Goal: Task Accomplishment & Management: Complete application form

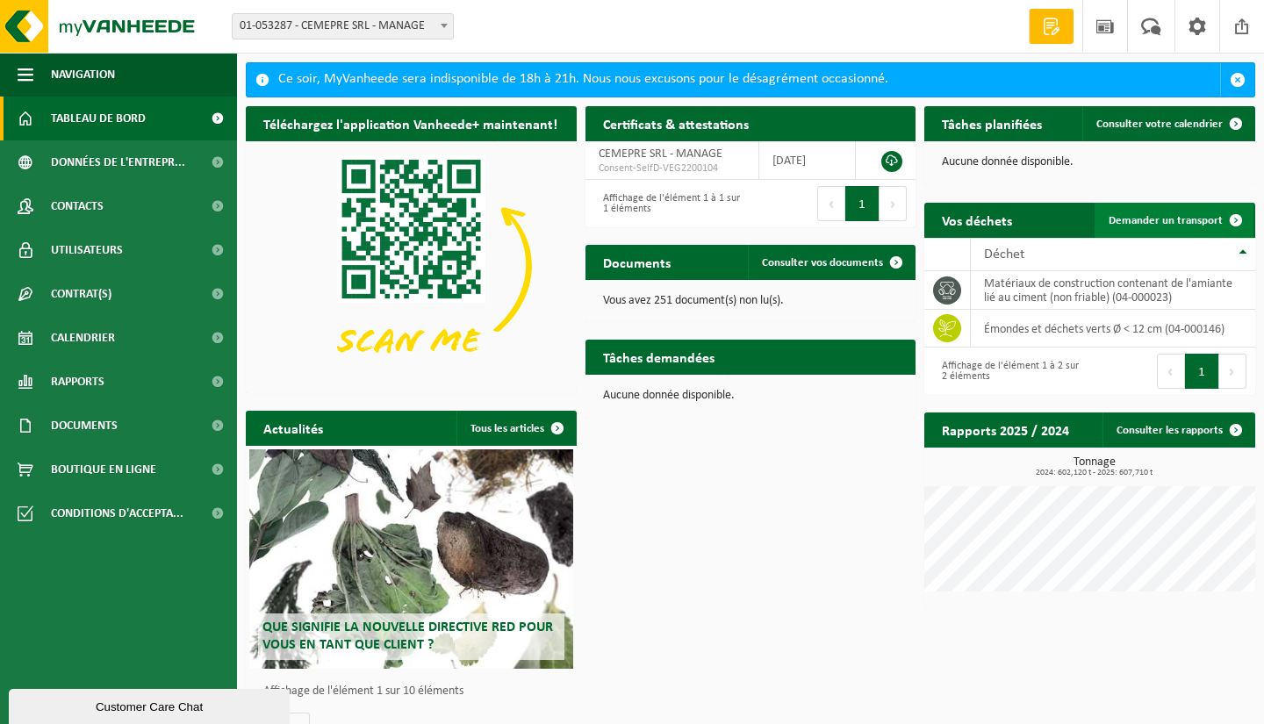
click at [1158, 220] on span "Demander un transport" at bounding box center [1165, 220] width 114 height 11
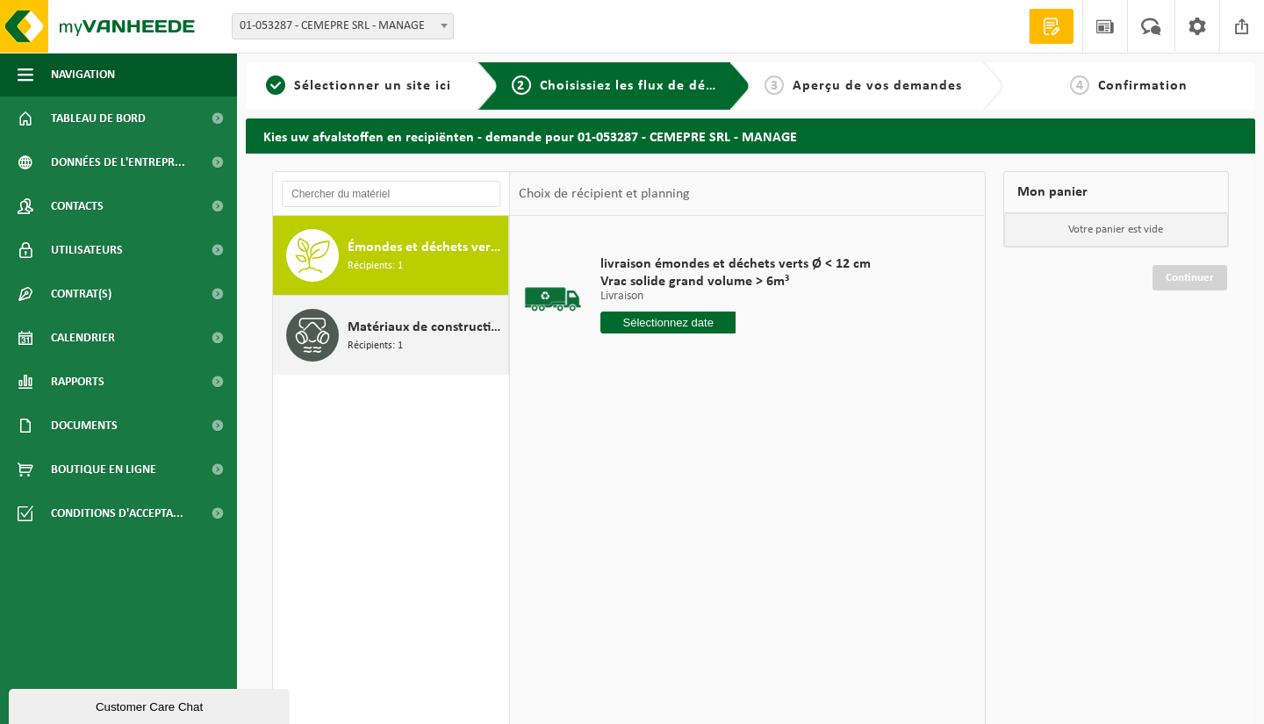
click at [384, 328] on span "Matériaux de construction contenant de l'amiante lié au ciment (non friable)" at bounding box center [426, 327] width 156 height 21
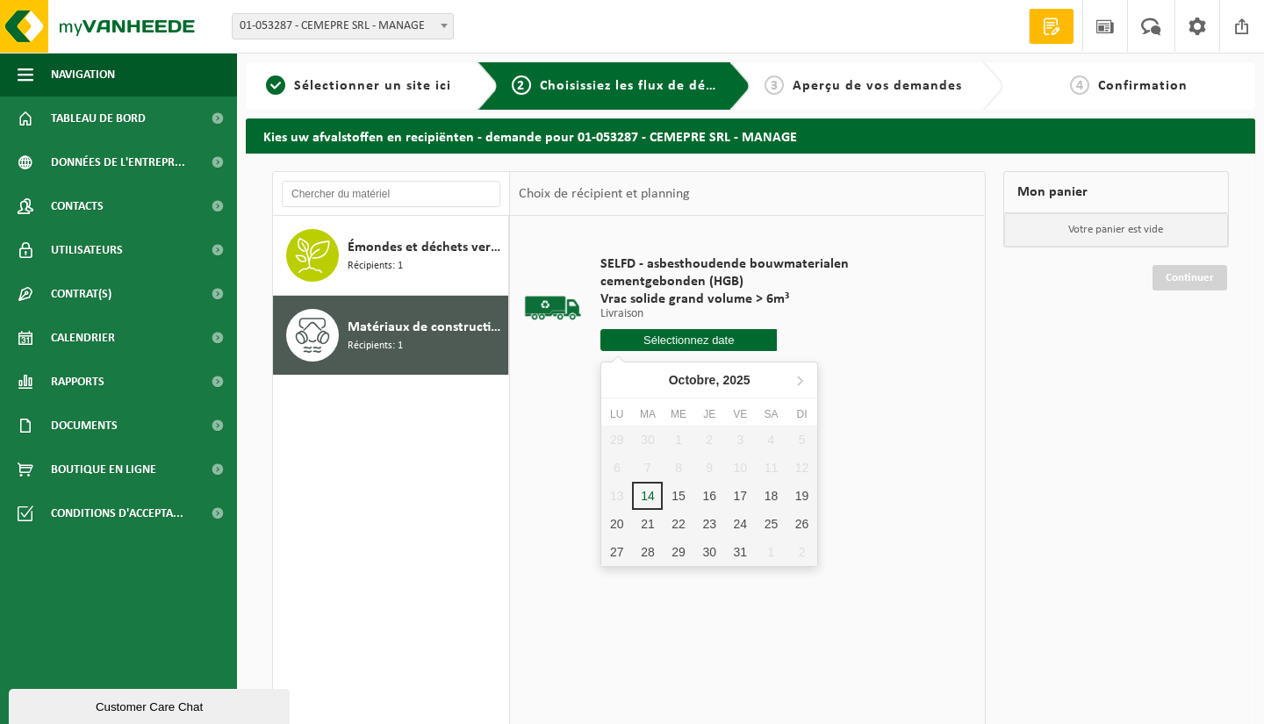
click at [729, 338] on input "text" at bounding box center [688, 340] width 176 height 22
click at [680, 490] on div "15" at bounding box center [678, 496] width 31 height 28
type input "à partir de 2025-10-15"
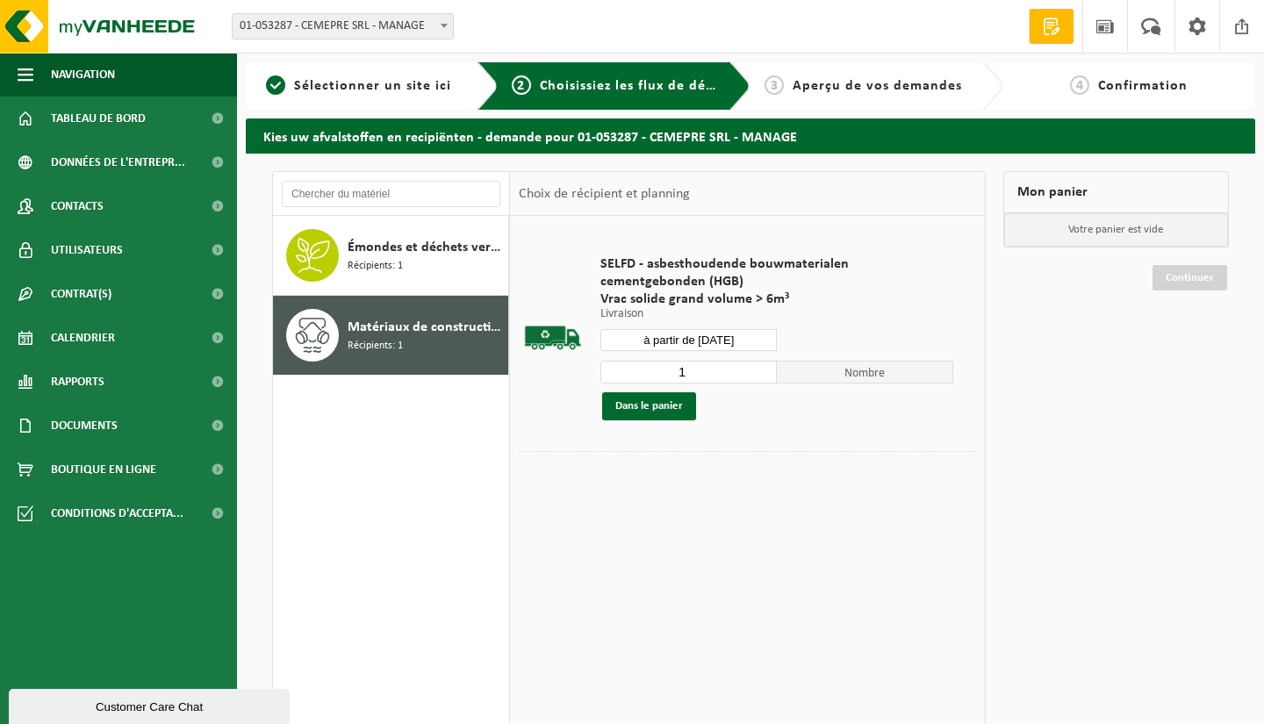
type input "2"
click at [766, 367] on input "2" at bounding box center [688, 372] width 176 height 23
click at [656, 405] on button "Dans le panier" at bounding box center [649, 406] width 94 height 28
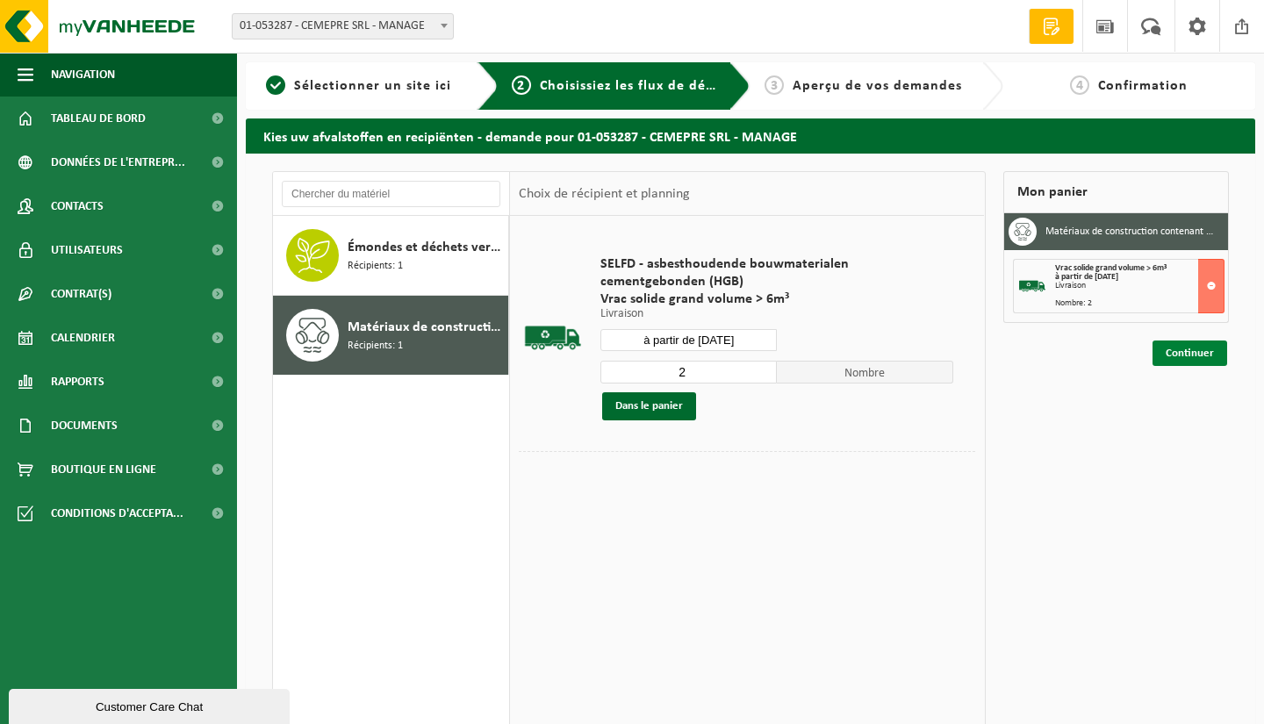
click at [1174, 351] on link "Continuer" at bounding box center [1189, 353] width 75 height 25
click at [1194, 350] on link "Continuer" at bounding box center [1189, 353] width 75 height 25
click at [1193, 350] on link "Continuer" at bounding box center [1189, 353] width 75 height 25
click at [1185, 341] on link "Continuer" at bounding box center [1189, 353] width 75 height 25
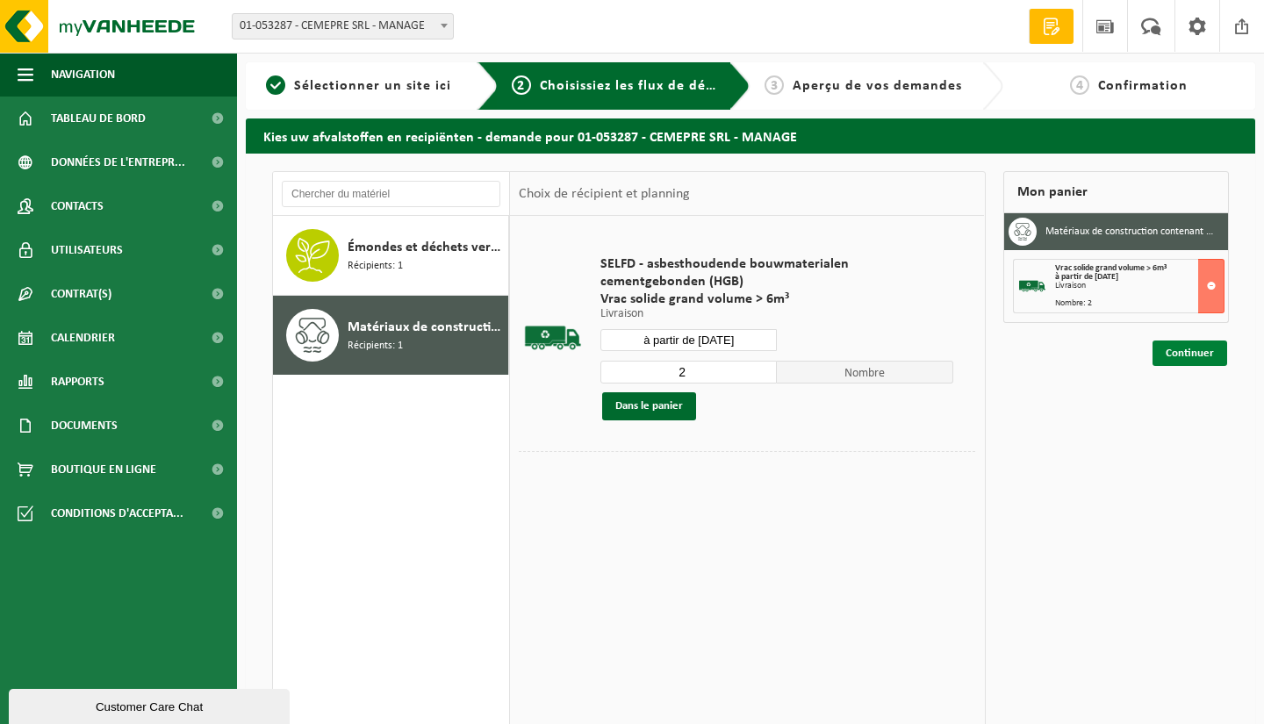
scroll to position [50, 0]
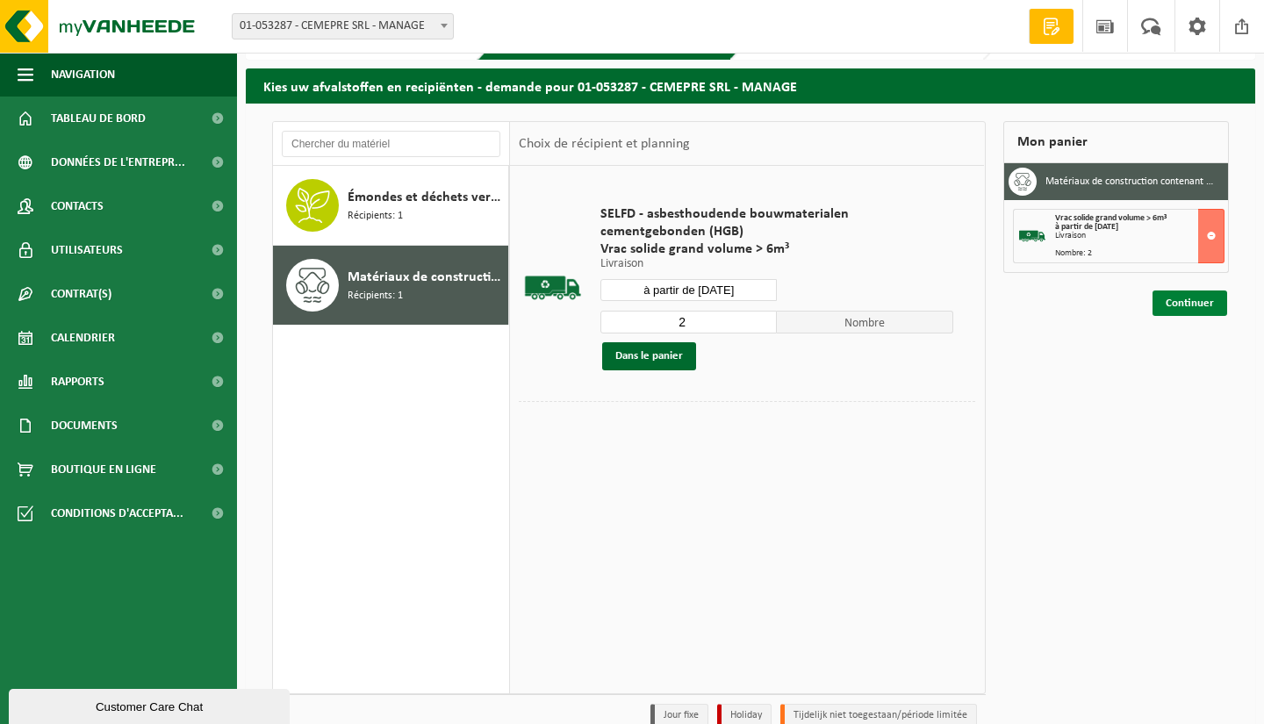
click at [1184, 299] on link "Continuer" at bounding box center [1189, 303] width 75 height 25
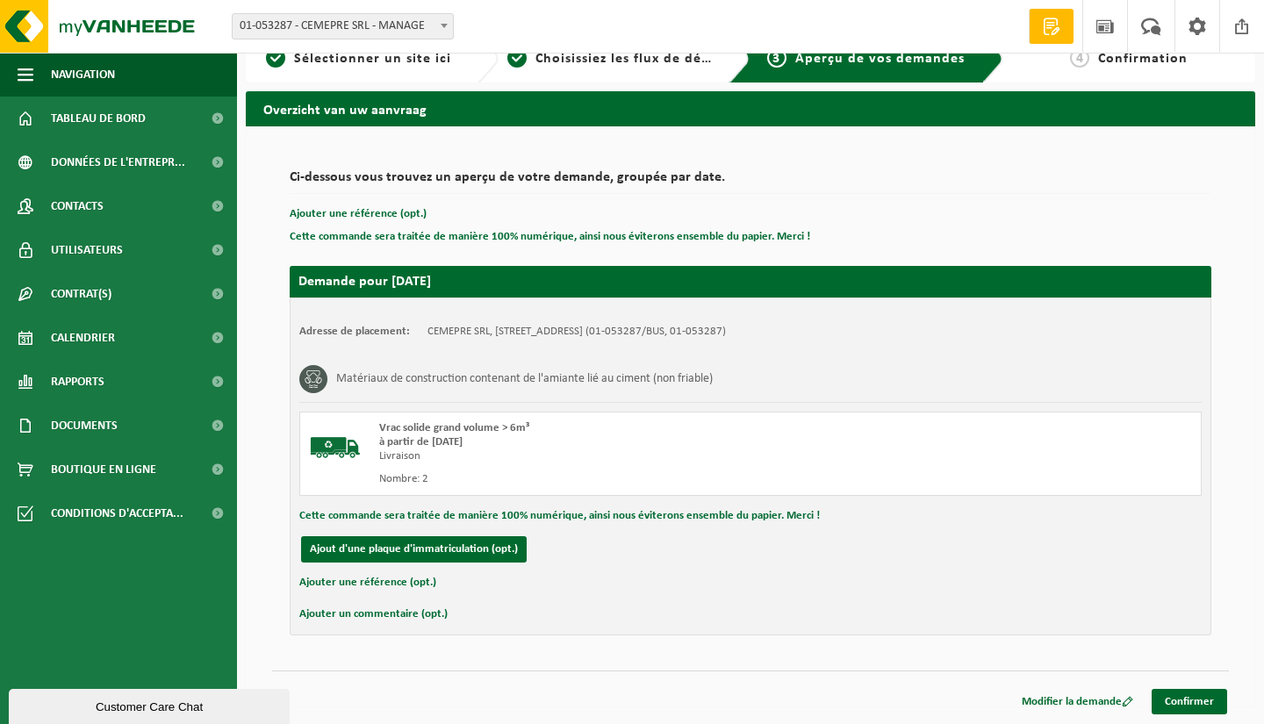
scroll to position [27, 0]
click at [1191, 699] on link "Confirmer" at bounding box center [1188, 701] width 75 height 25
